Goal: Task Accomplishment & Management: Complete application form

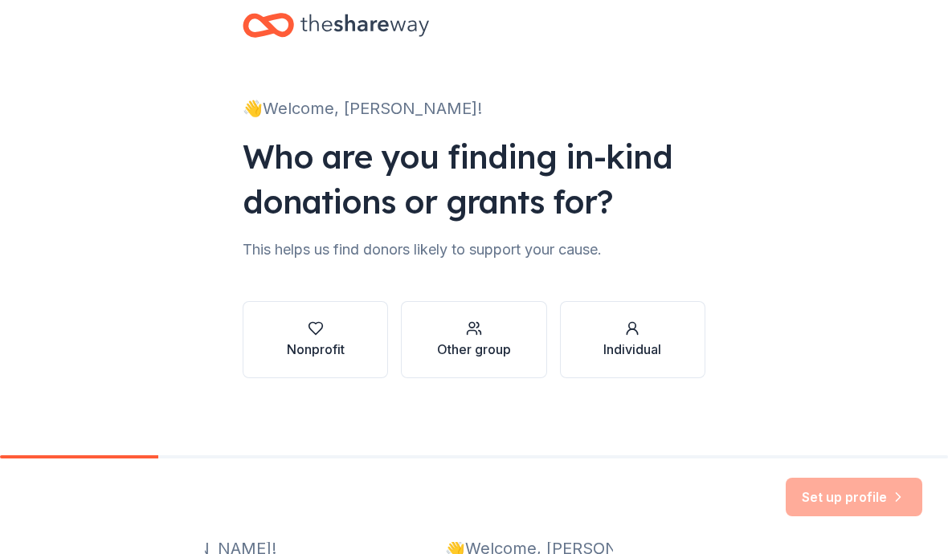
scroll to position [45, 0]
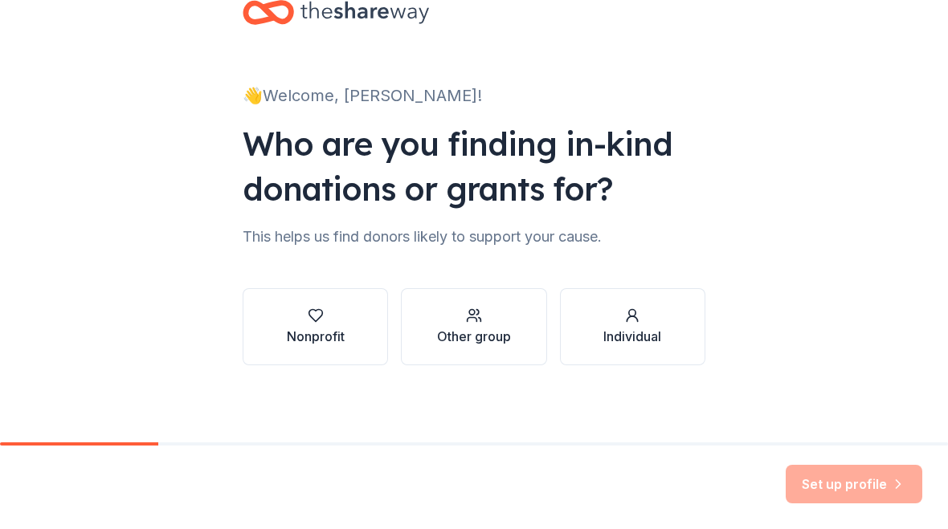
click at [323, 318] on icon "button" at bounding box center [316, 316] width 16 height 16
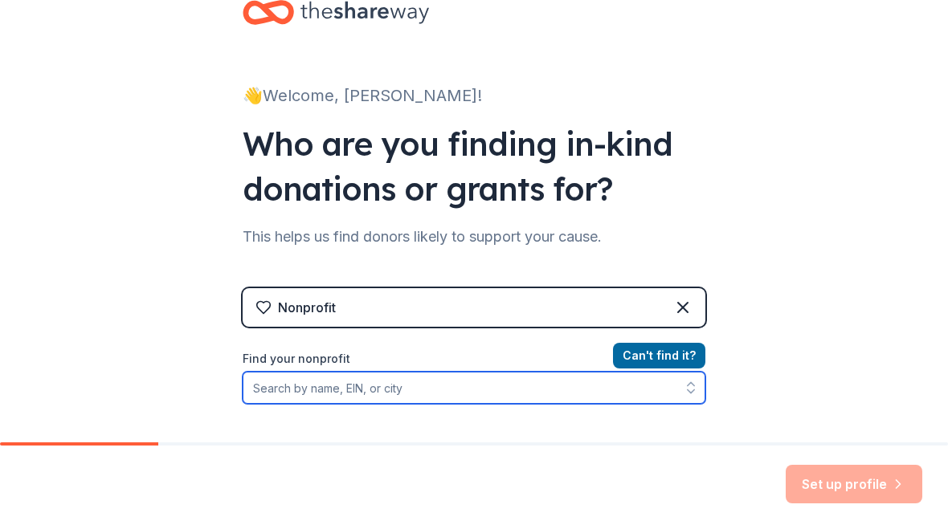
click at [447, 394] on input "Find your nonprofit" at bounding box center [474, 388] width 463 height 32
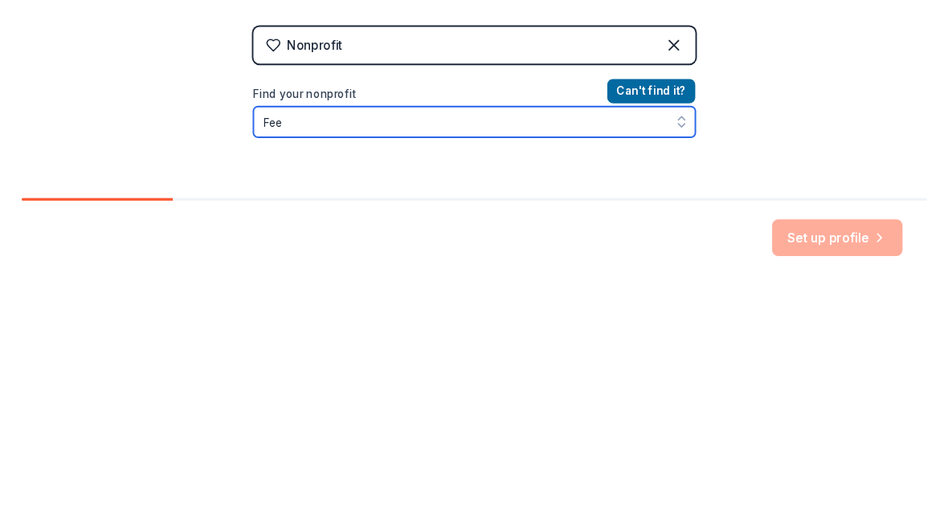
scroll to position [62, 0]
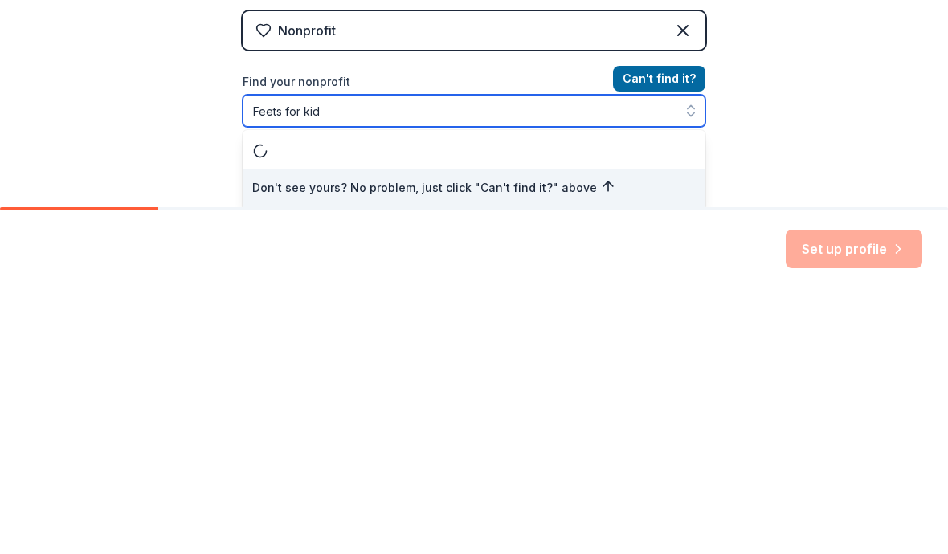
type input "Feets for kids"
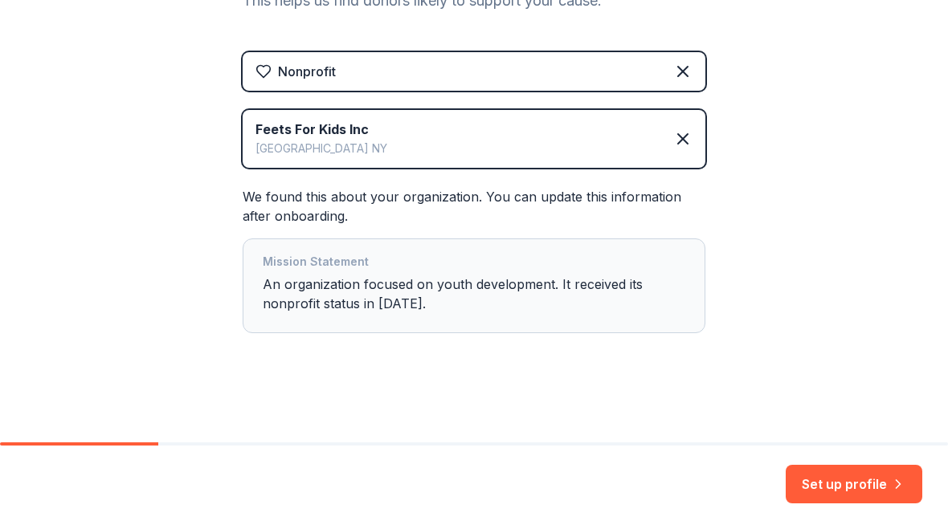
scroll to position [281, 0]
click at [878, 484] on button "Set up profile" at bounding box center [854, 484] width 137 height 39
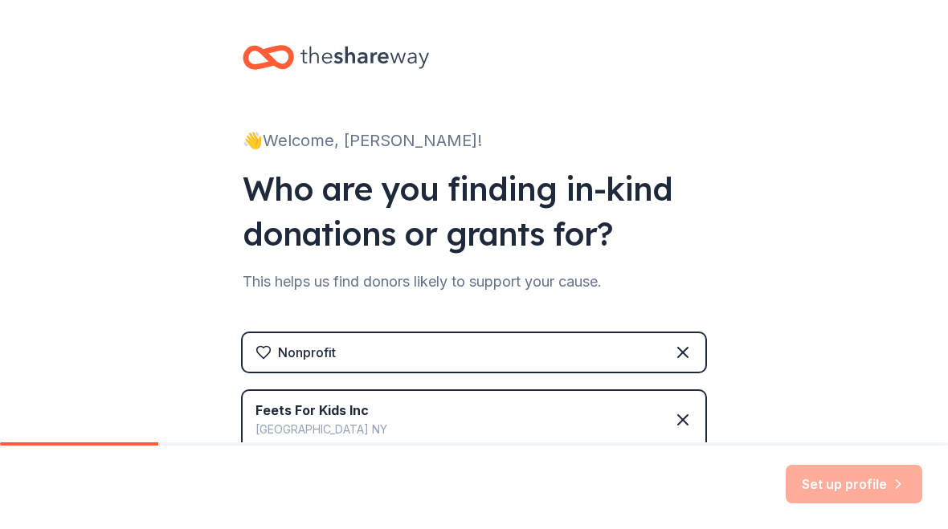
scroll to position [0, 0]
click at [855, 494] on div "Set up profile" at bounding box center [854, 484] width 137 height 39
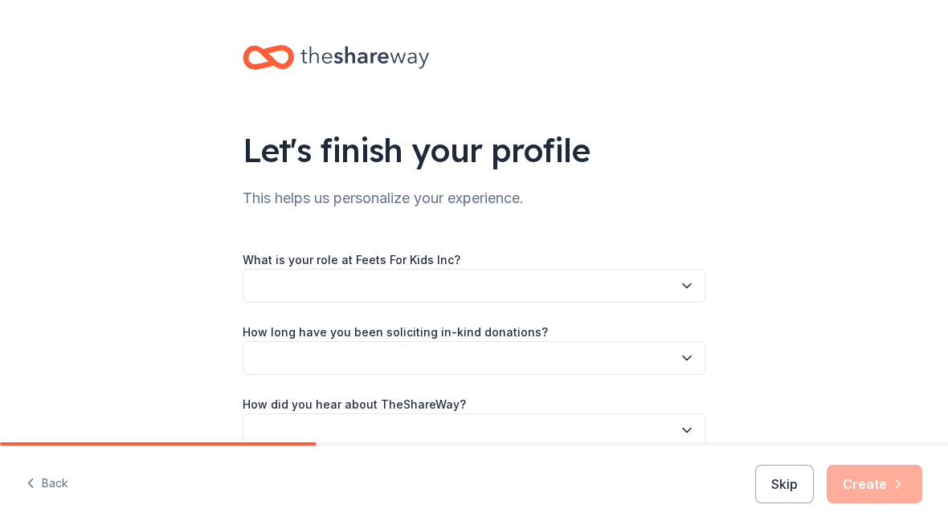
click at [433, 285] on button "button" at bounding box center [474, 286] width 463 height 34
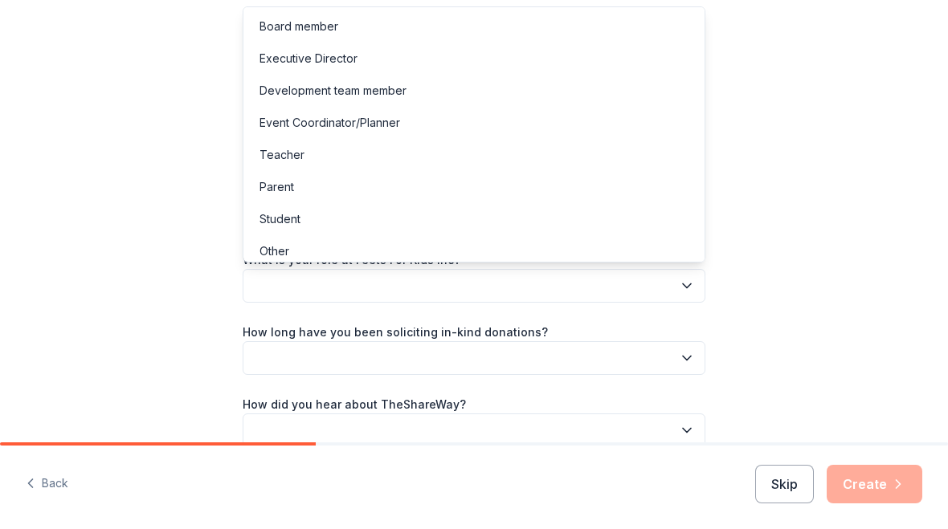
click at [353, 51] on div "Executive Director" at bounding box center [308, 58] width 98 height 19
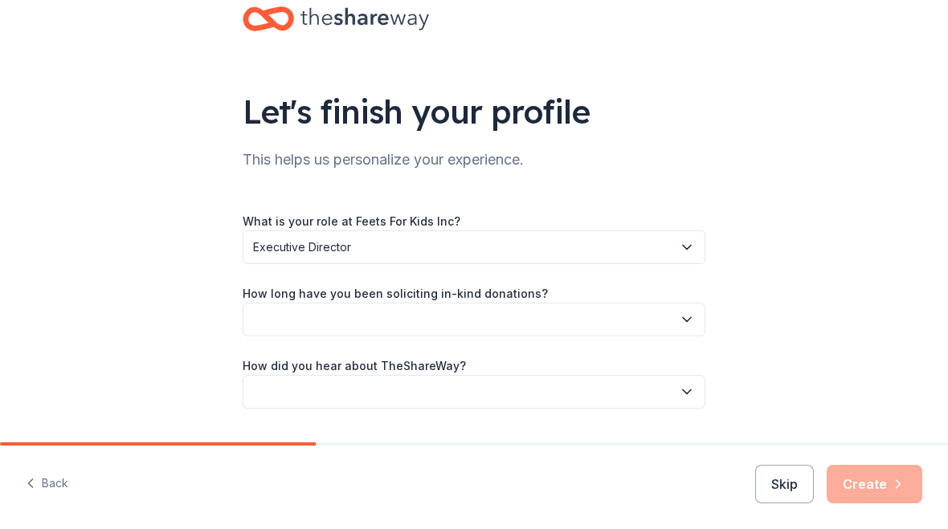
scroll to position [44, 0]
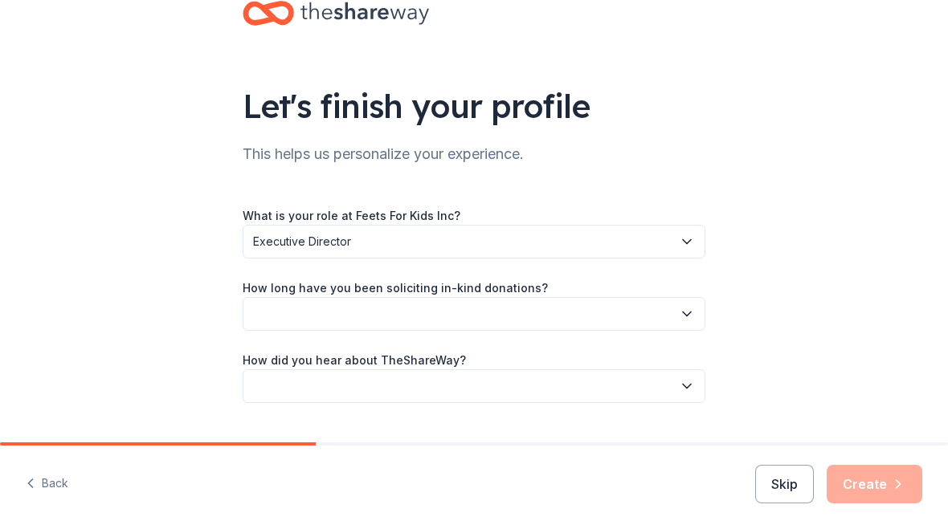
click at [512, 320] on button "button" at bounding box center [474, 314] width 463 height 34
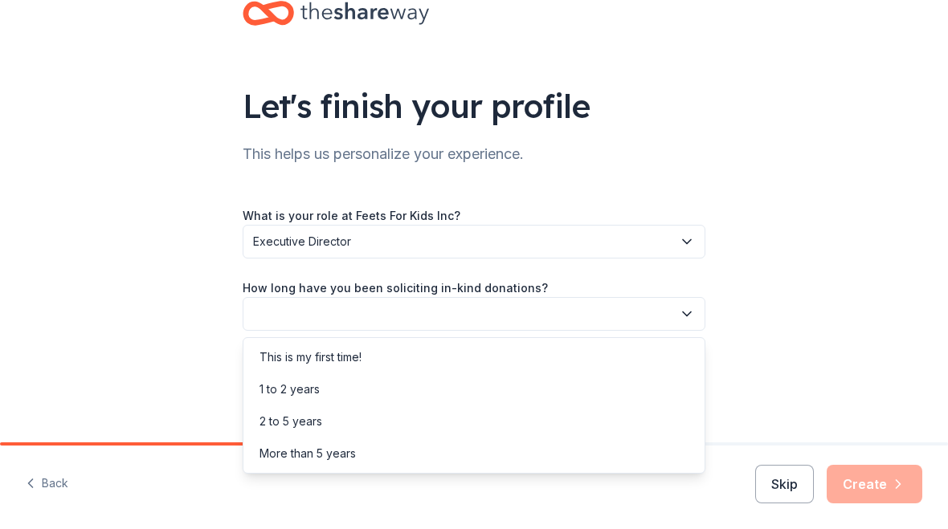
click at [336, 353] on div "This is my first time!" at bounding box center [310, 357] width 102 height 19
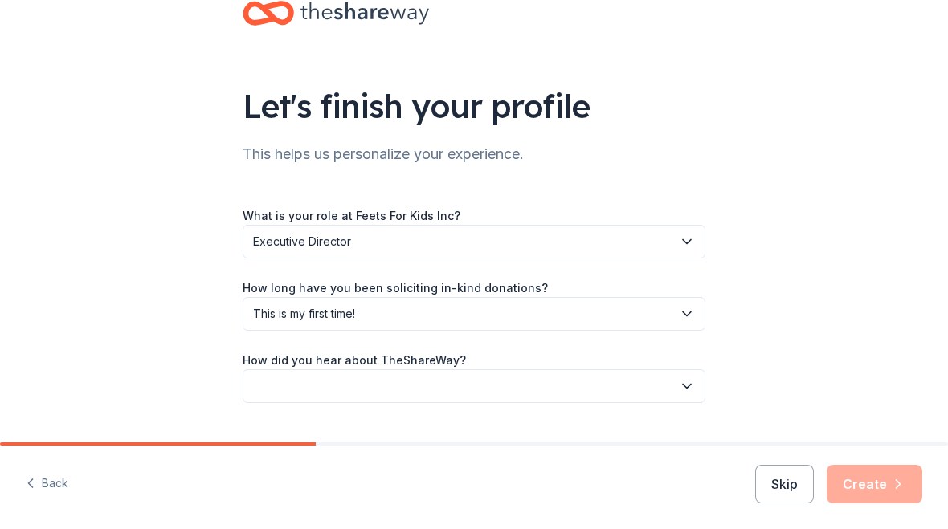
click at [446, 320] on span "This is my first time!" at bounding box center [462, 313] width 419 height 19
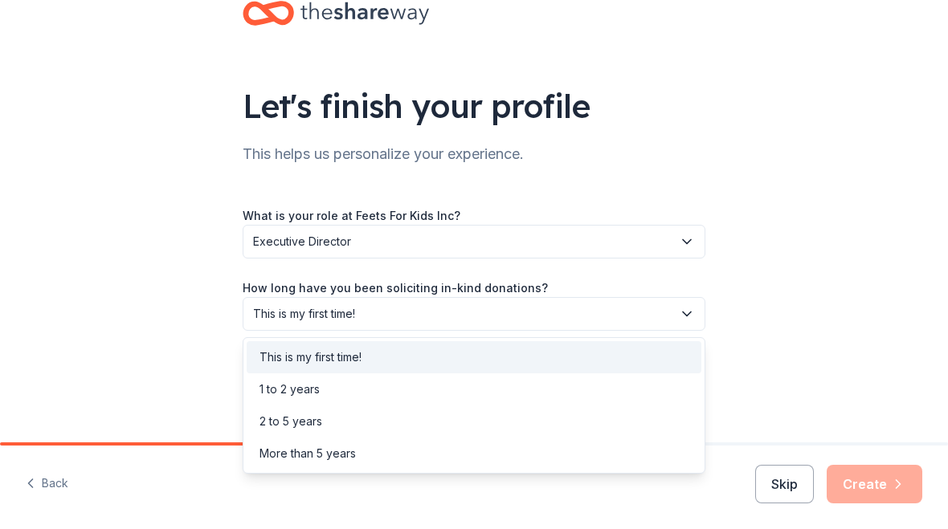
click at [374, 355] on div "This is my first time!" at bounding box center [474, 357] width 455 height 32
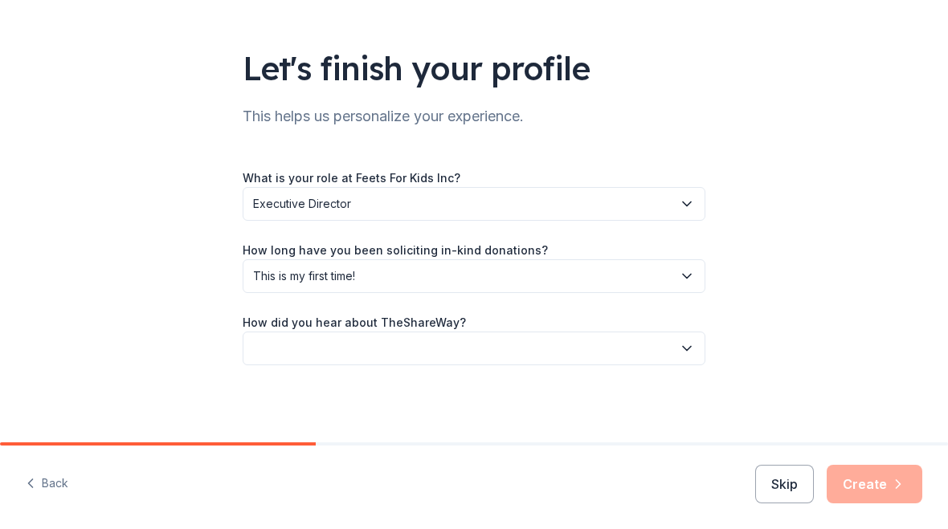
scroll to position [82, 0]
click at [423, 341] on button "button" at bounding box center [474, 349] width 463 height 34
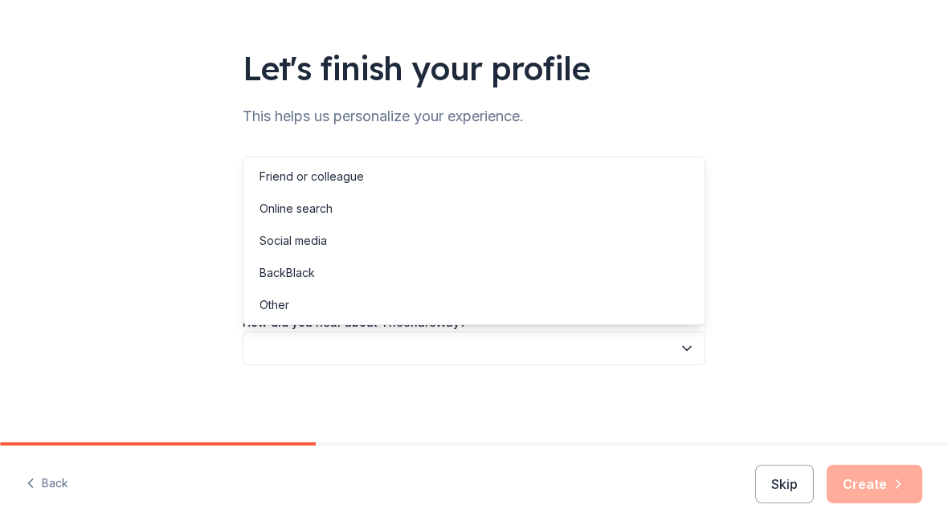
click at [322, 210] on div "Online search" at bounding box center [295, 208] width 73 height 19
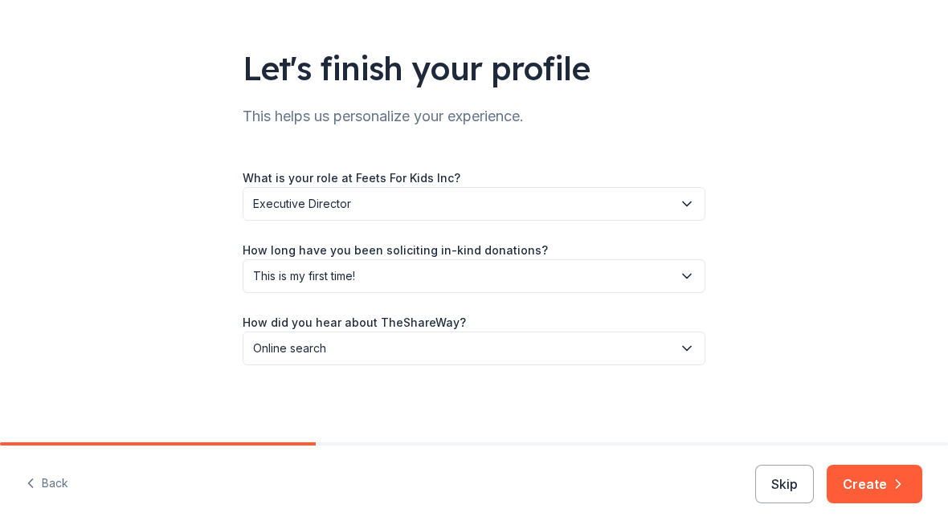
click at [887, 484] on button "Create" at bounding box center [875, 484] width 96 height 39
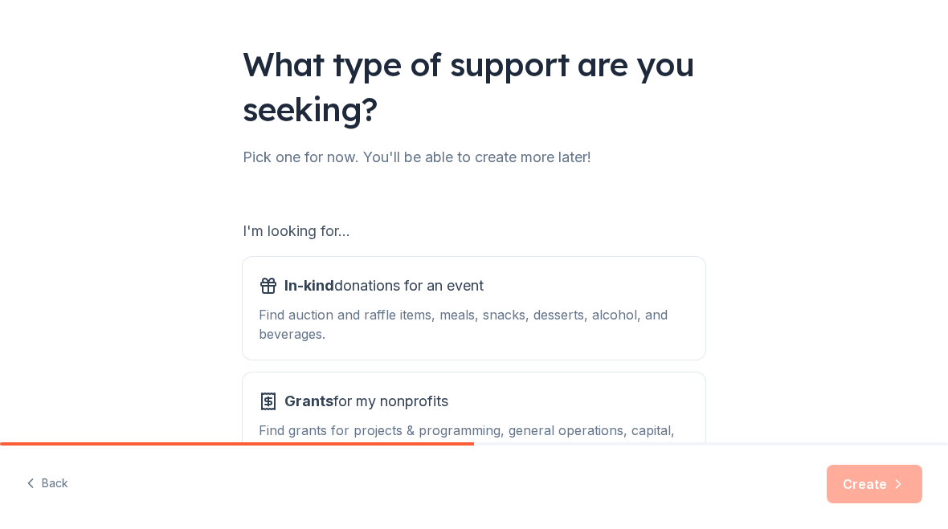
scroll to position [84, 0]
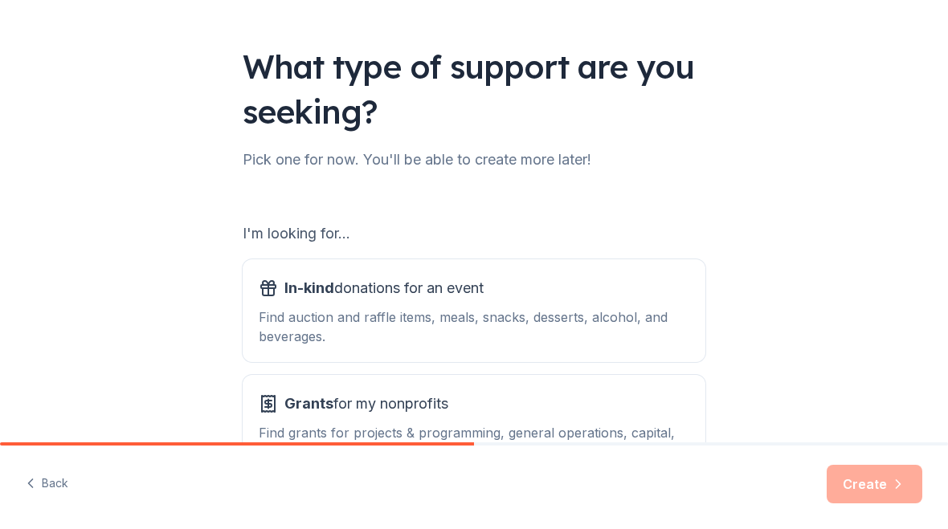
click at [570, 306] on div "In-kind donations for an event Find auction and raffle items, meals, snacks, de…" at bounding box center [474, 311] width 431 height 71
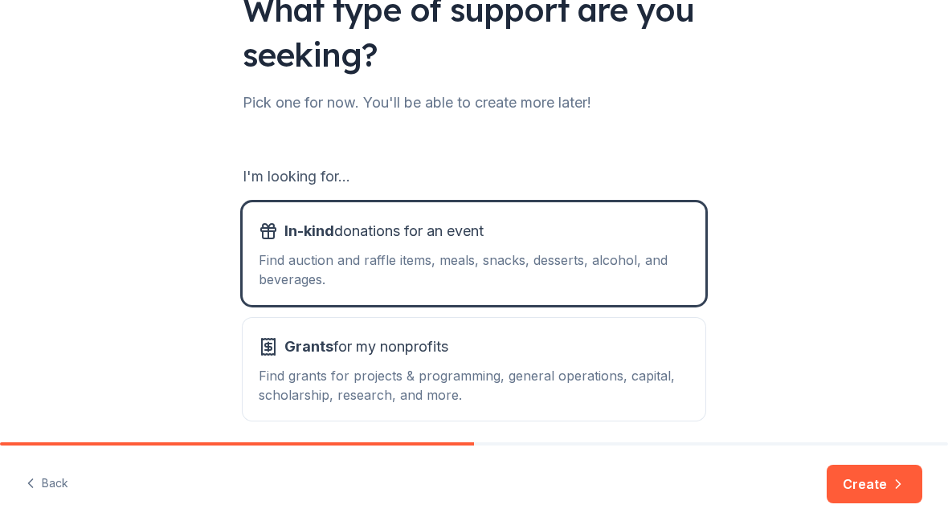
scroll to position [149, 0]
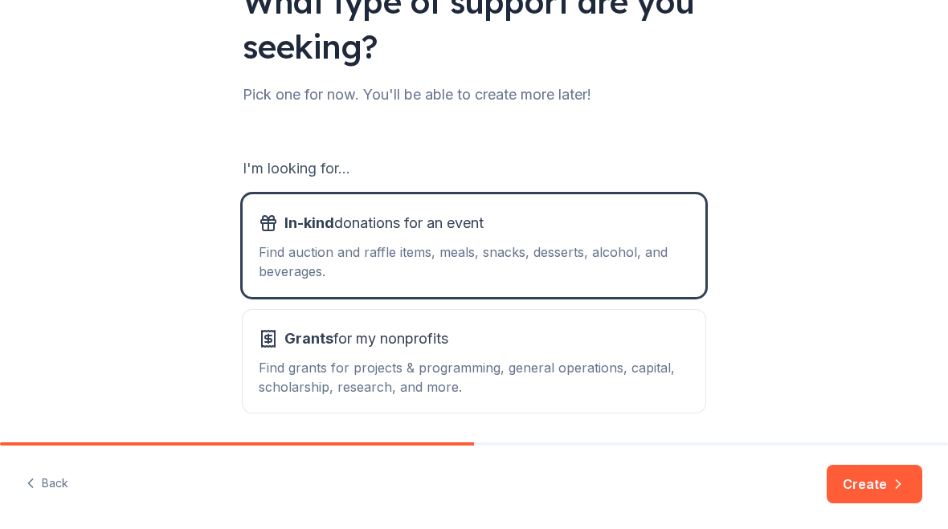
click at [884, 486] on button "Create" at bounding box center [875, 484] width 96 height 39
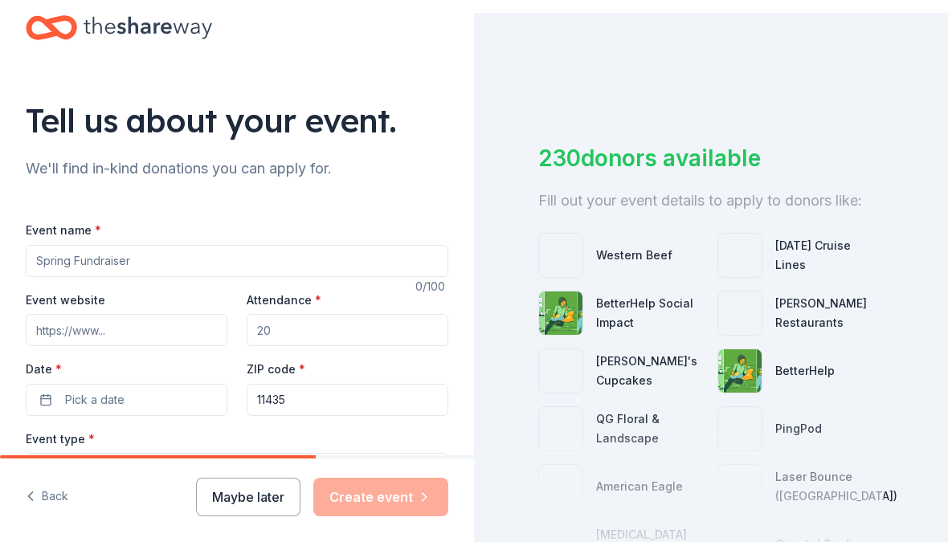
scroll to position [43, 0]
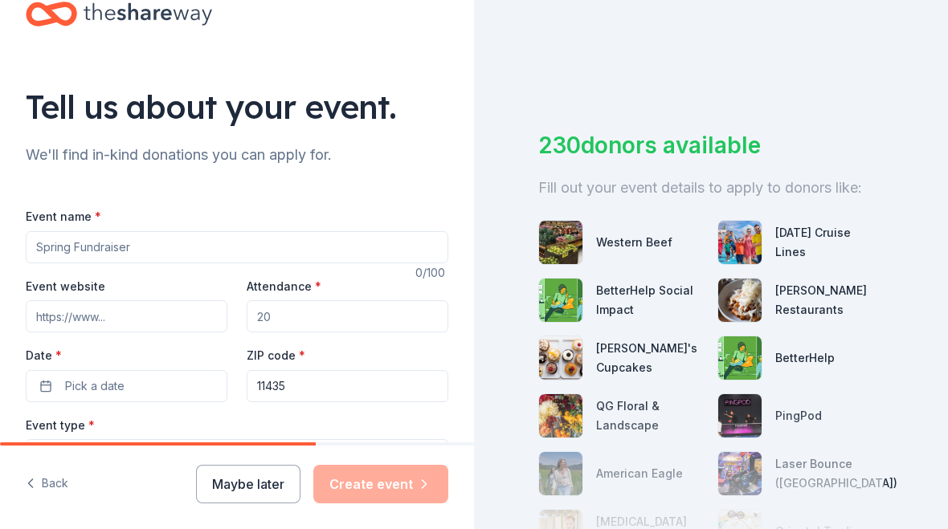
click at [220, 249] on input "Event name *" at bounding box center [237, 247] width 422 height 32
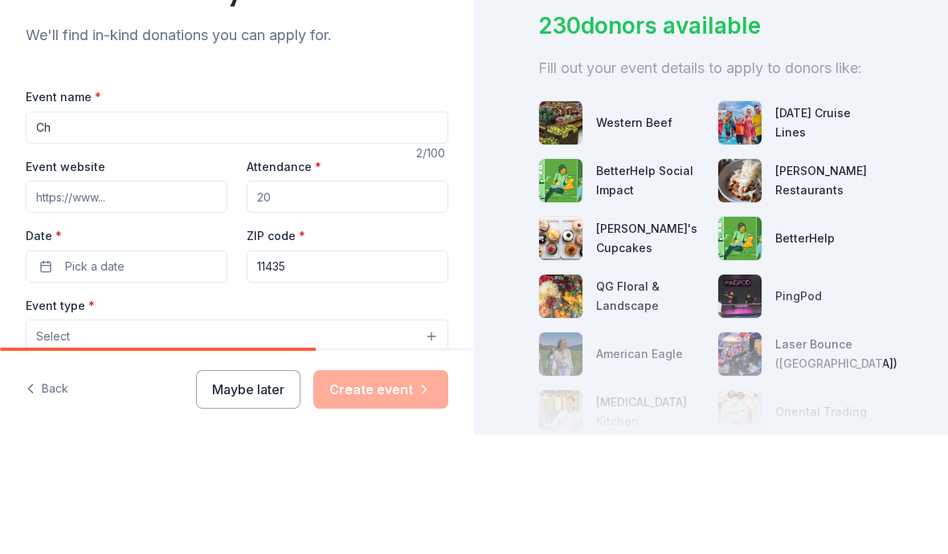
type input "C"
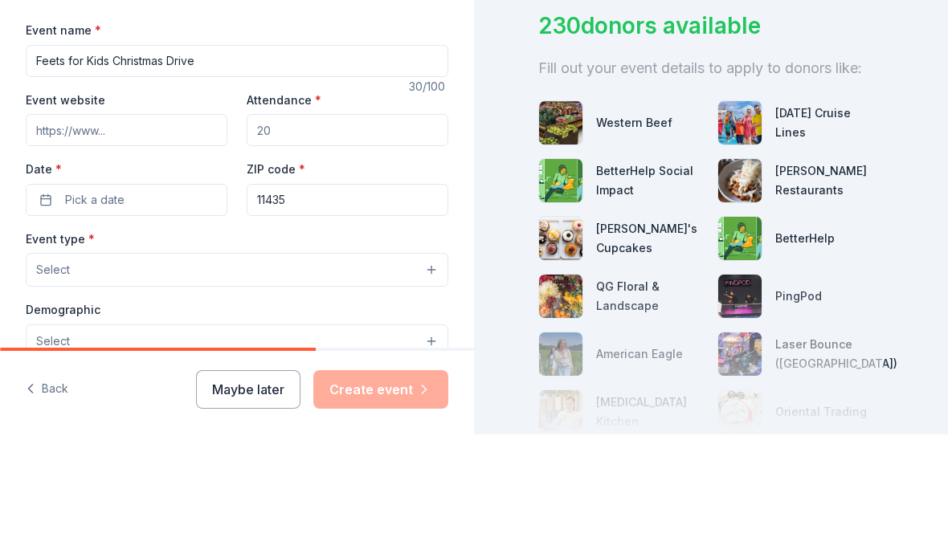
scroll to position [113, 0]
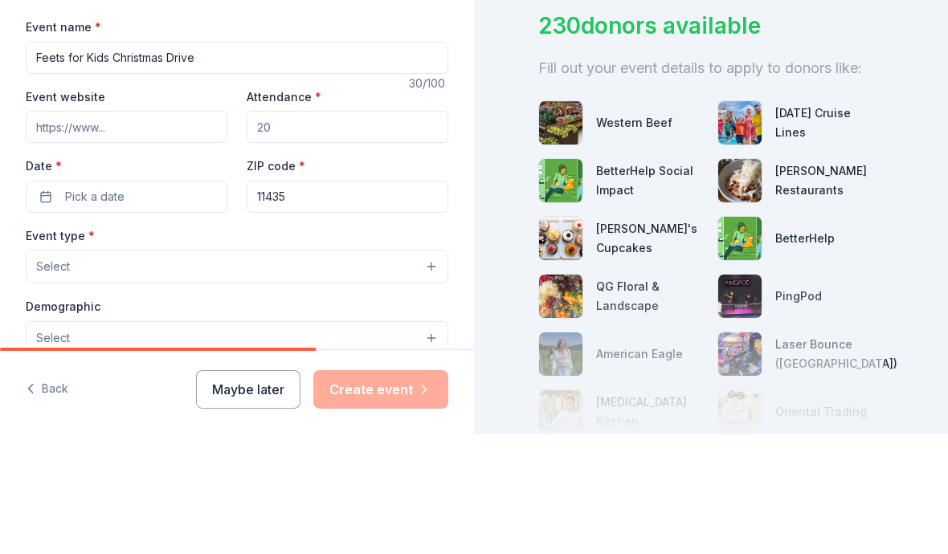
type input "Feets for Kids Christmas Drive"
click at [364, 231] on input "Attendance *" at bounding box center [348, 247] width 202 height 32
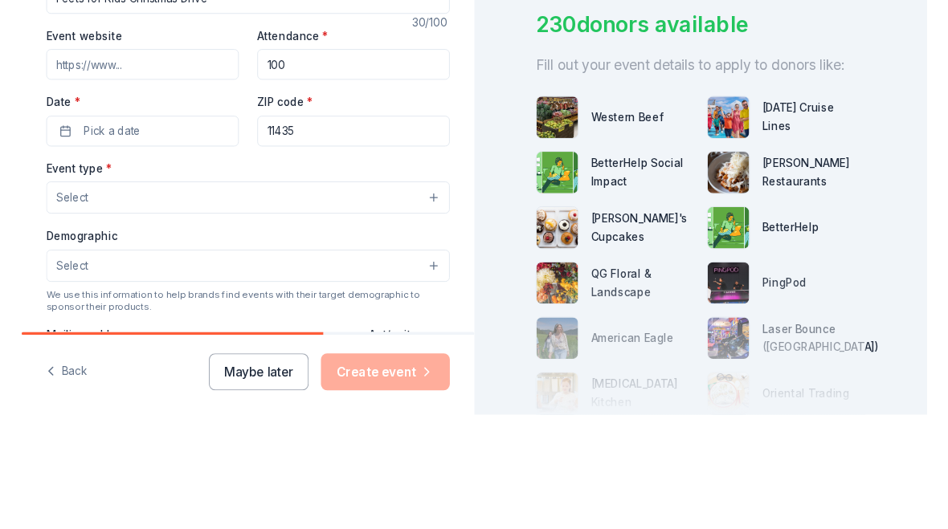
scroll to position [173, 0]
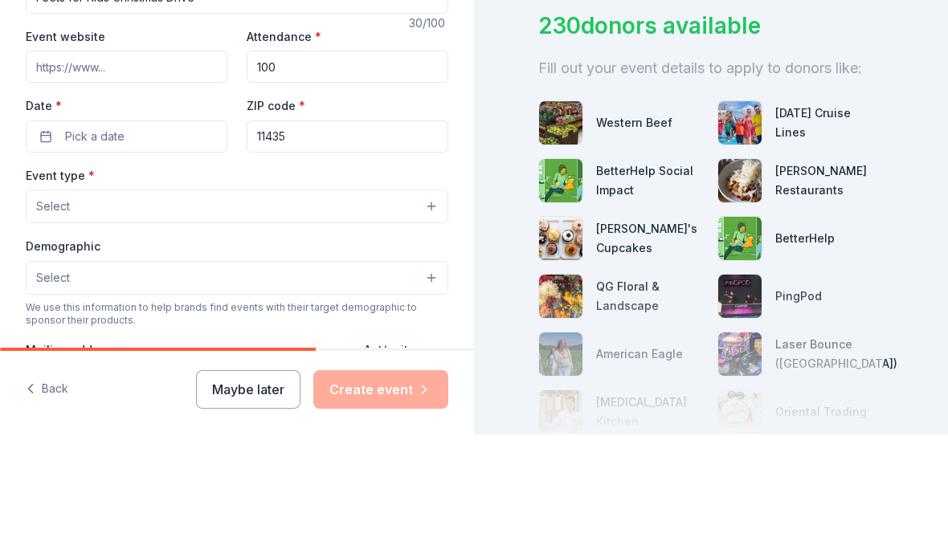
type input "100"
click at [169, 240] on button "Pick a date" at bounding box center [127, 256] width 202 height 32
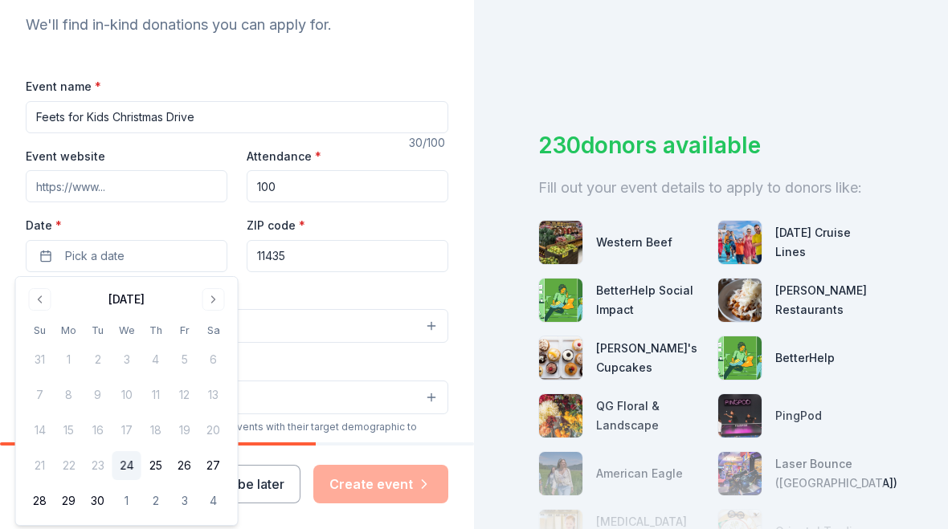
click at [216, 301] on button "Go to next month" at bounding box center [213, 299] width 22 height 22
click at [217, 300] on button "Go to next month" at bounding box center [213, 299] width 22 height 22
click at [218, 306] on button "Go to next month" at bounding box center [213, 299] width 22 height 22
click at [218, 395] on button "13" at bounding box center [213, 395] width 29 height 29
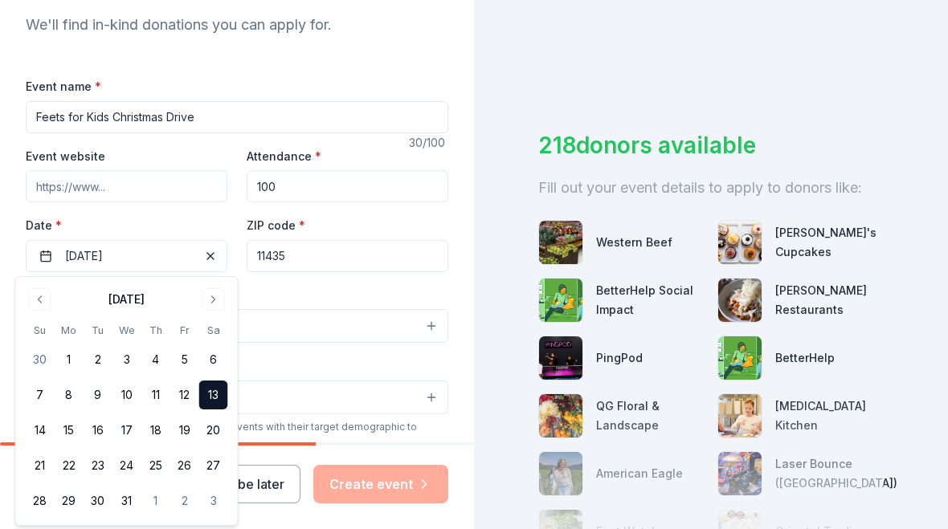
click at [353, 342] on button "Select" at bounding box center [237, 326] width 422 height 34
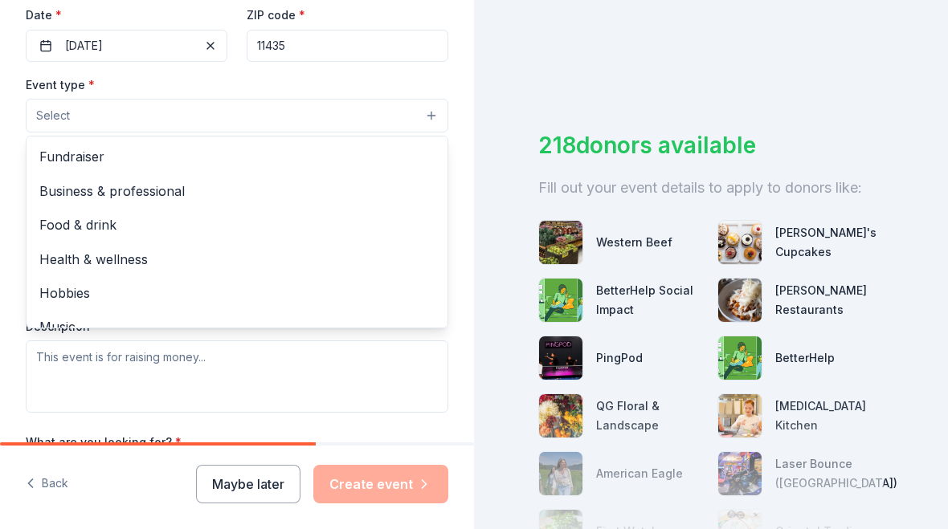
scroll to position [0, 0]
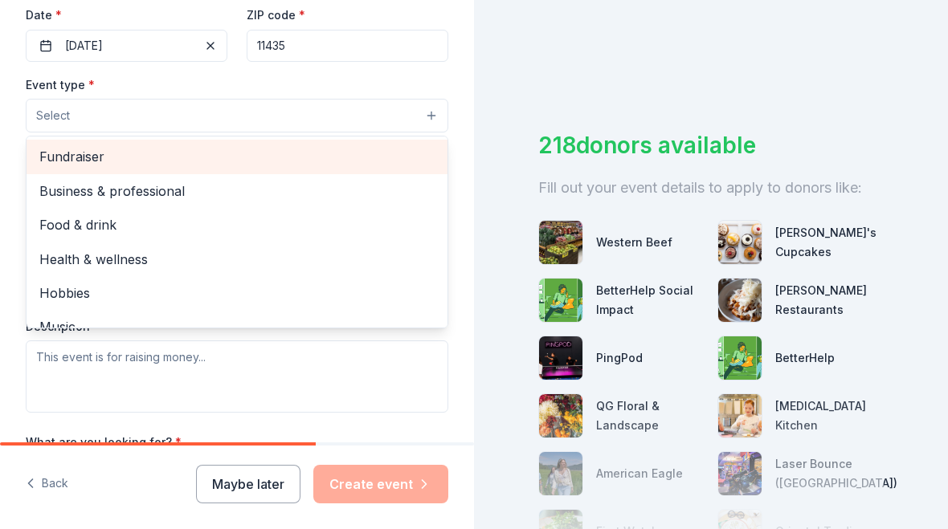
click at [196, 151] on span "Fundraiser" at bounding box center [236, 156] width 395 height 21
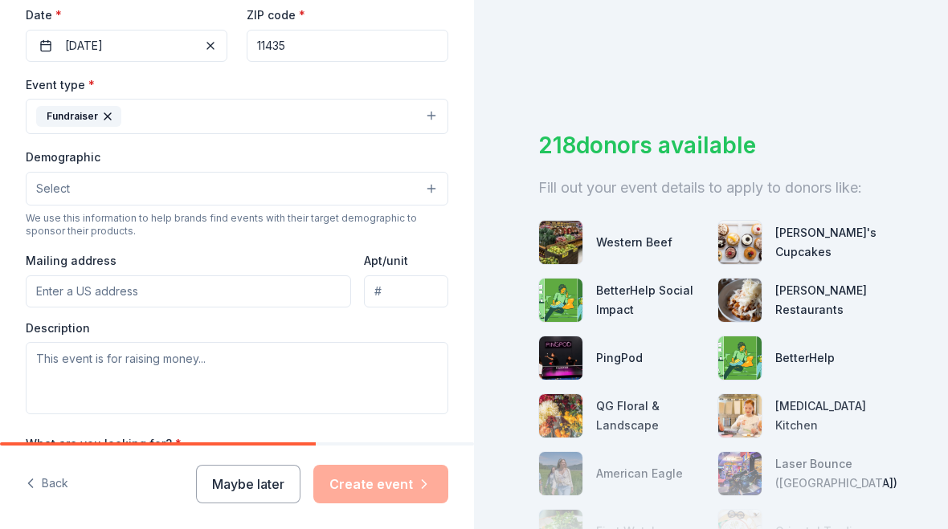
click at [315, 206] on button "Select" at bounding box center [237, 189] width 422 height 34
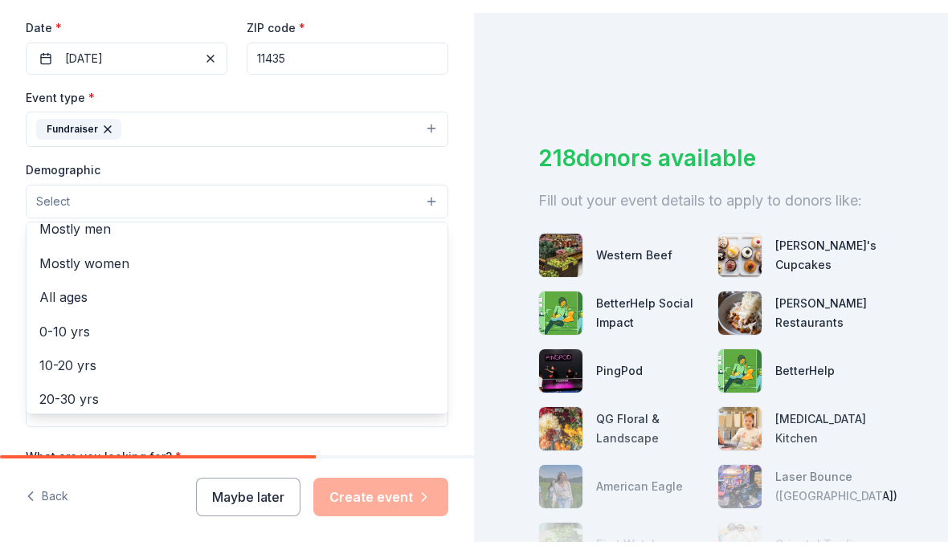
scroll to position [46, 0]
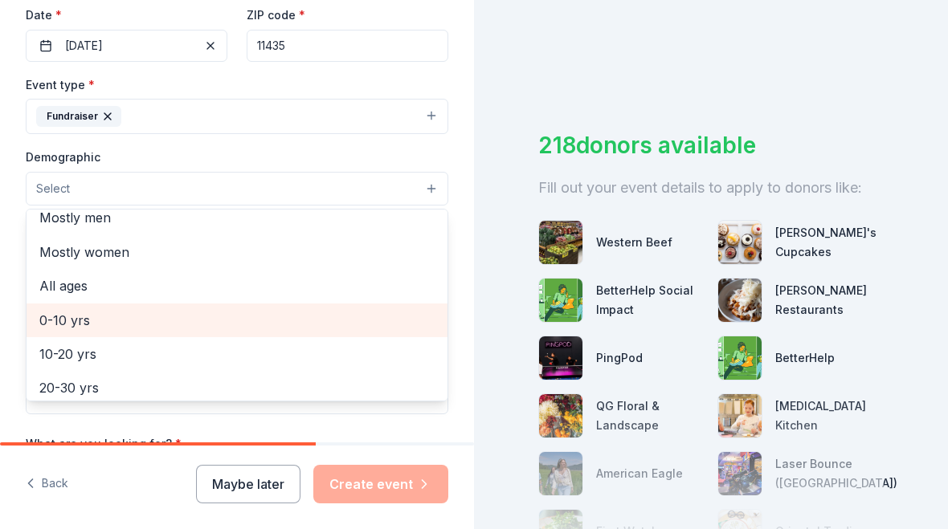
click at [80, 321] on span "0-10 yrs" at bounding box center [236, 320] width 395 height 21
click at [145, 323] on span "10-20 yrs" at bounding box center [236, 322] width 395 height 21
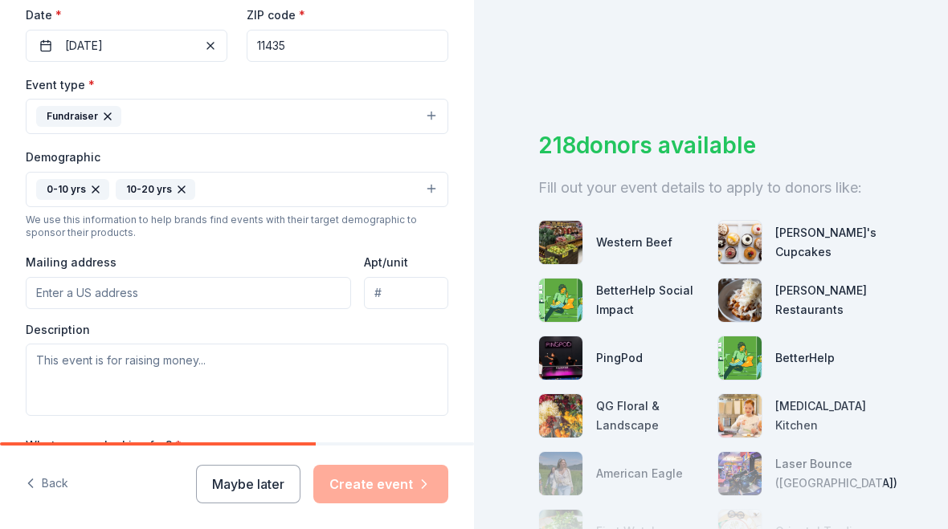
click at [231, 292] on input "Mailing address" at bounding box center [188, 293] width 325 height 32
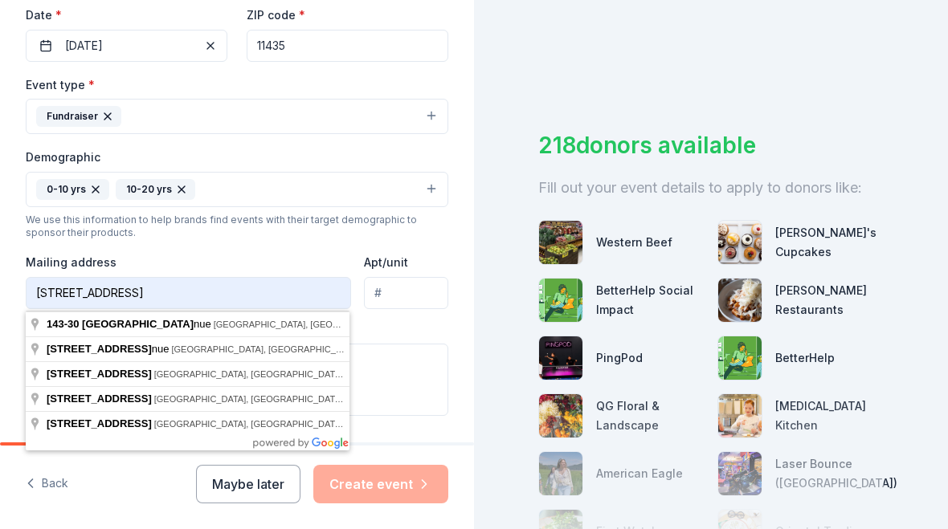
click at [206, 302] on input "[STREET_ADDRESS]" at bounding box center [188, 293] width 325 height 32
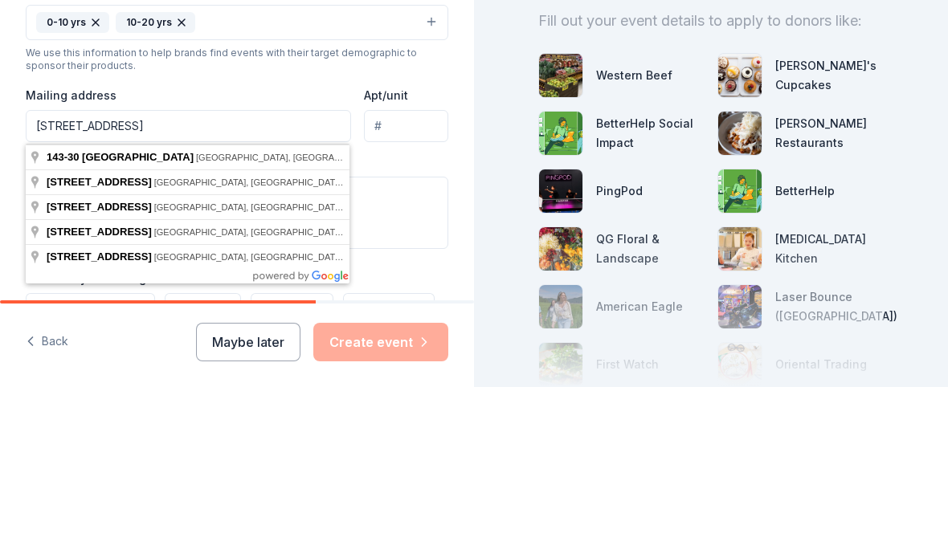
type input "[STREET_ADDRESS]"
click at [428, 344] on textarea at bounding box center [237, 380] width 422 height 72
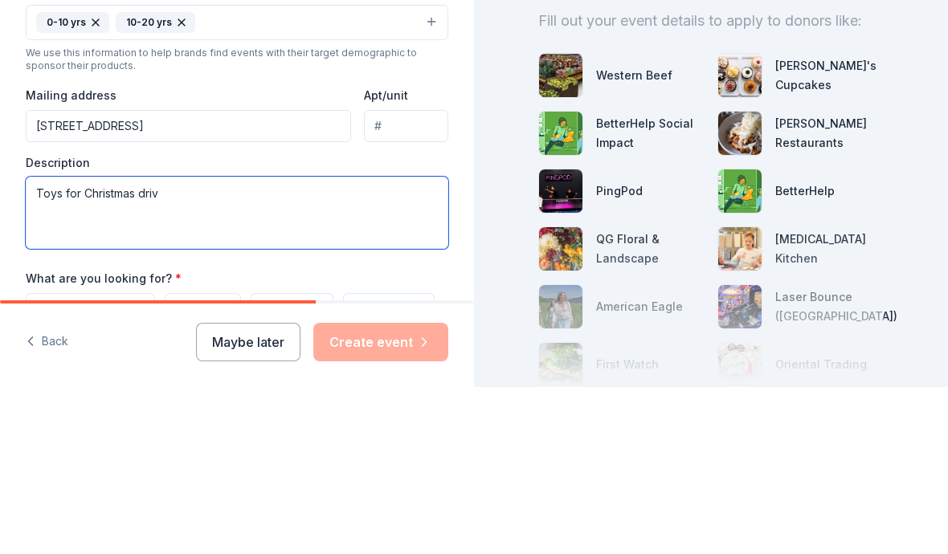
type textarea "Toys for Christmas drive"
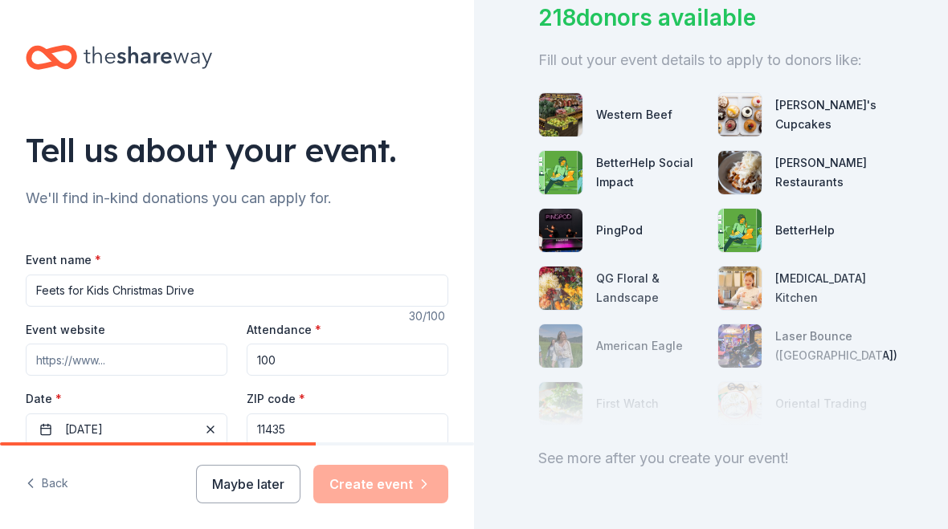
scroll to position [0, 0]
